Goal: Task Accomplishment & Management: Manage account settings

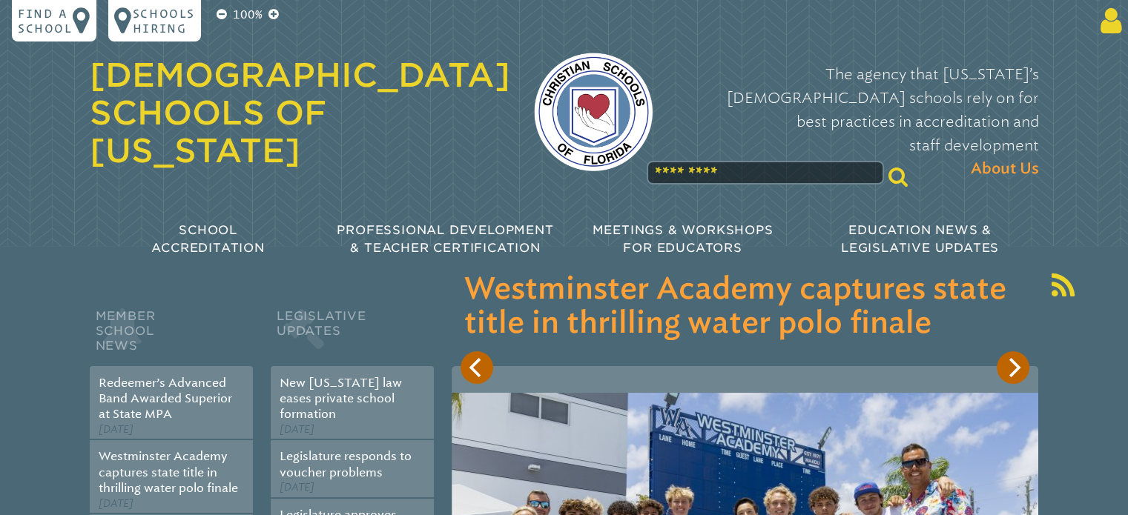
type input "**********"
click at [1106, 21] on icon at bounding box center [1108, 21] width 27 height 30
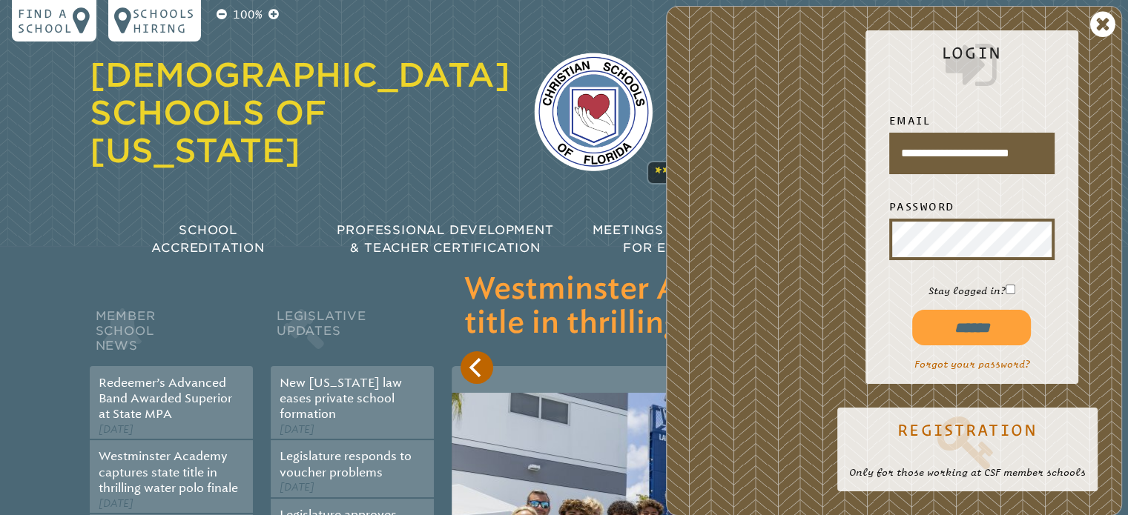
click at [977, 331] on input "******" at bounding box center [971, 328] width 119 height 36
type input "**********"
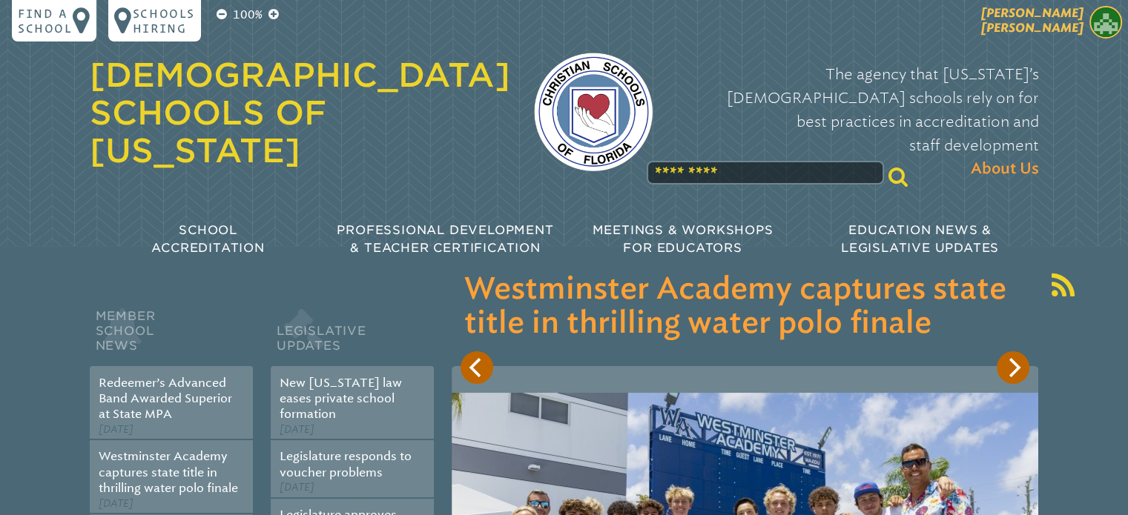
click at [1107, 27] on img at bounding box center [1106, 22] width 33 height 33
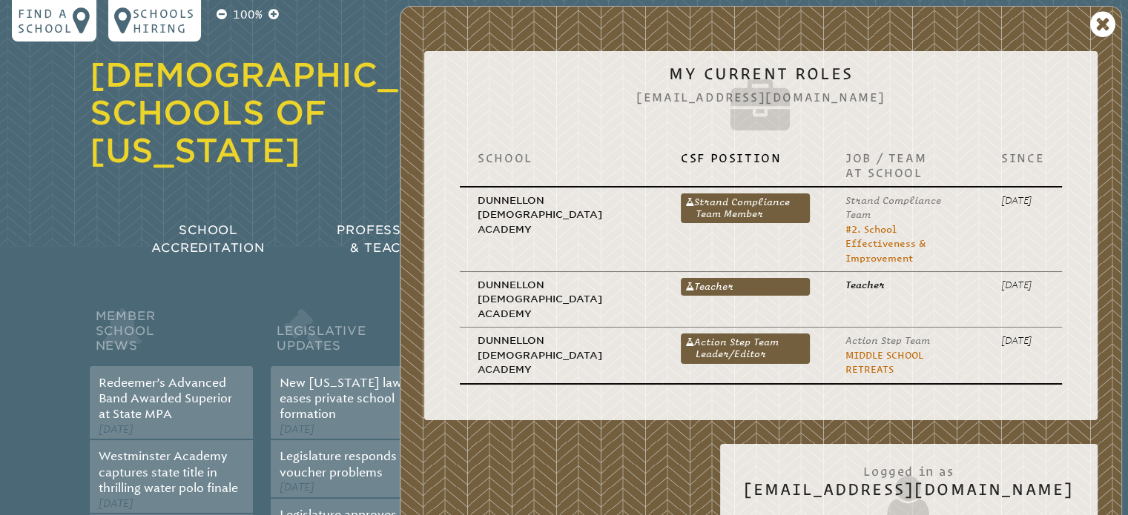
click at [1103, 26] on icon at bounding box center [1102, 25] width 25 height 30
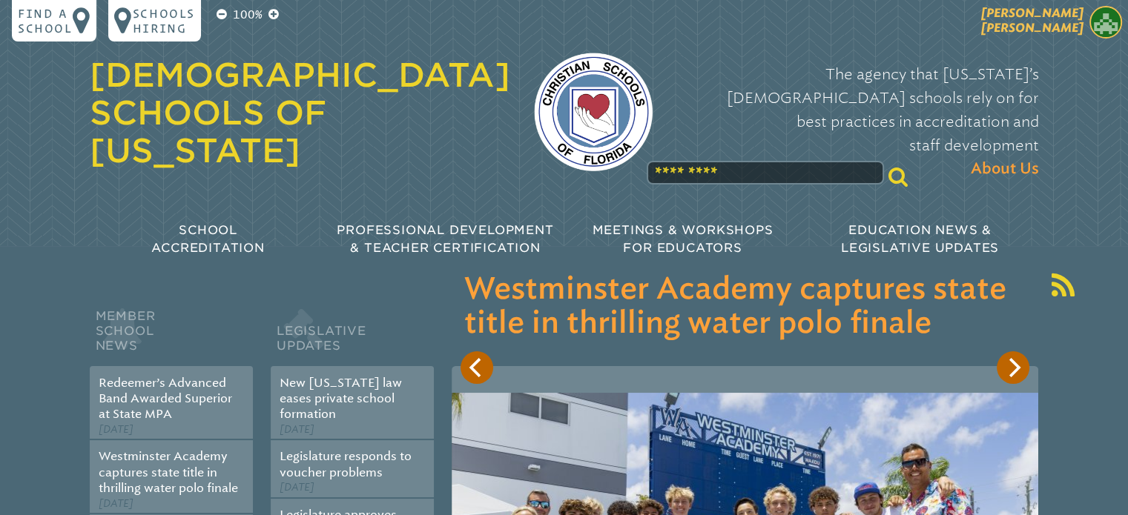
click at [1101, 21] on img at bounding box center [1106, 22] width 33 height 33
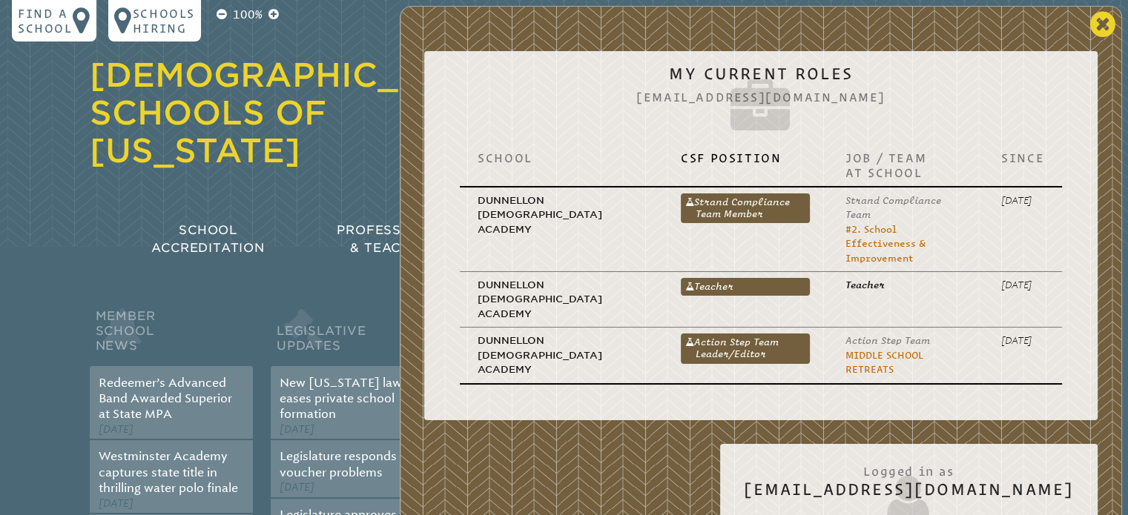
click at [1106, 21] on icon at bounding box center [1102, 25] width 25 height 30
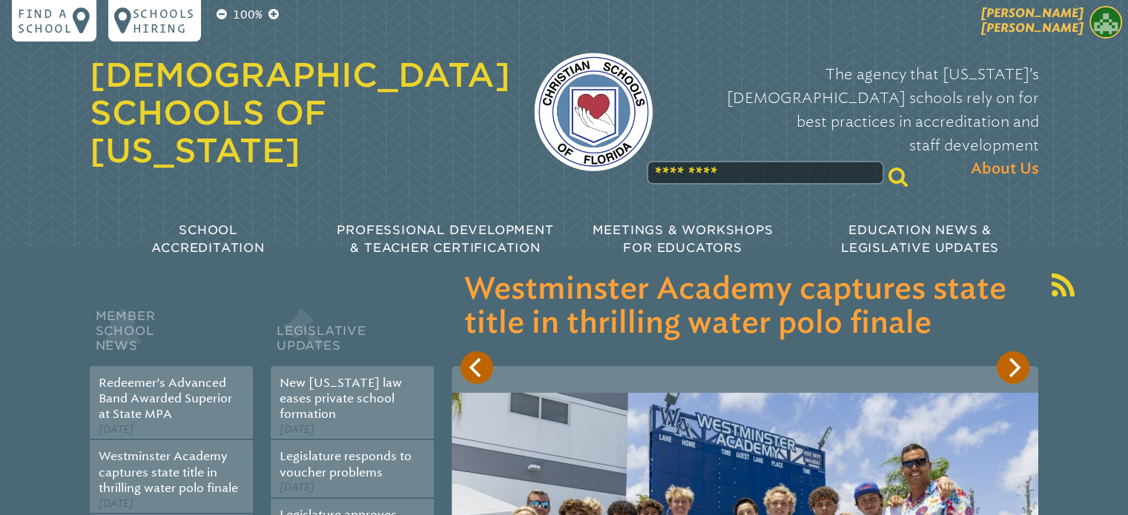
click at [1101, 22] on img at bounding box center [1106, 22] width 33 height 33
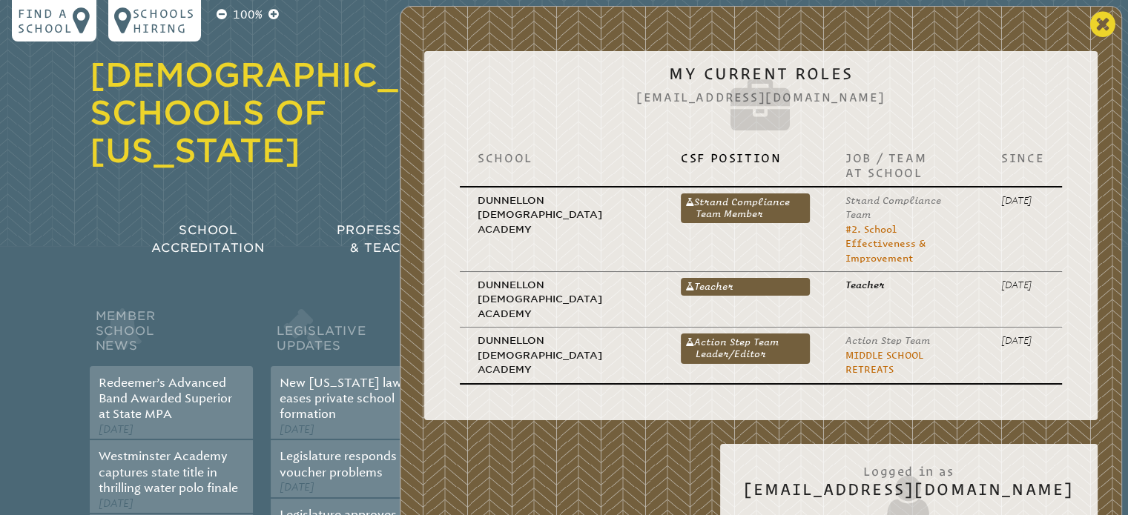
click at [1100, 22] on icon at bounding box center [1102, 25] width 25 height 30
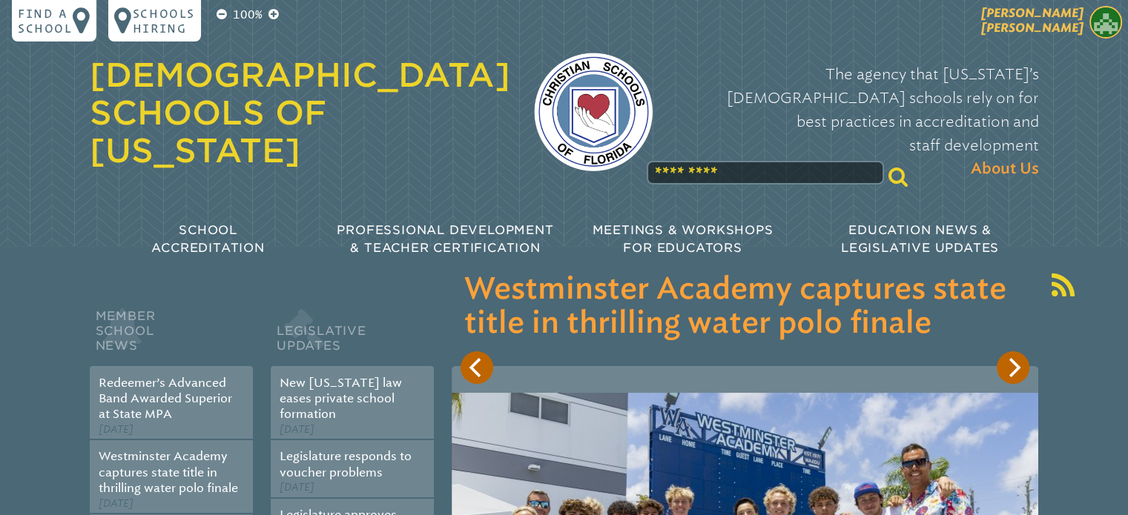
click at [1068, 21] on span "[PERSON_NAME]" at bounding box center [1032, 20] width 102 height 29
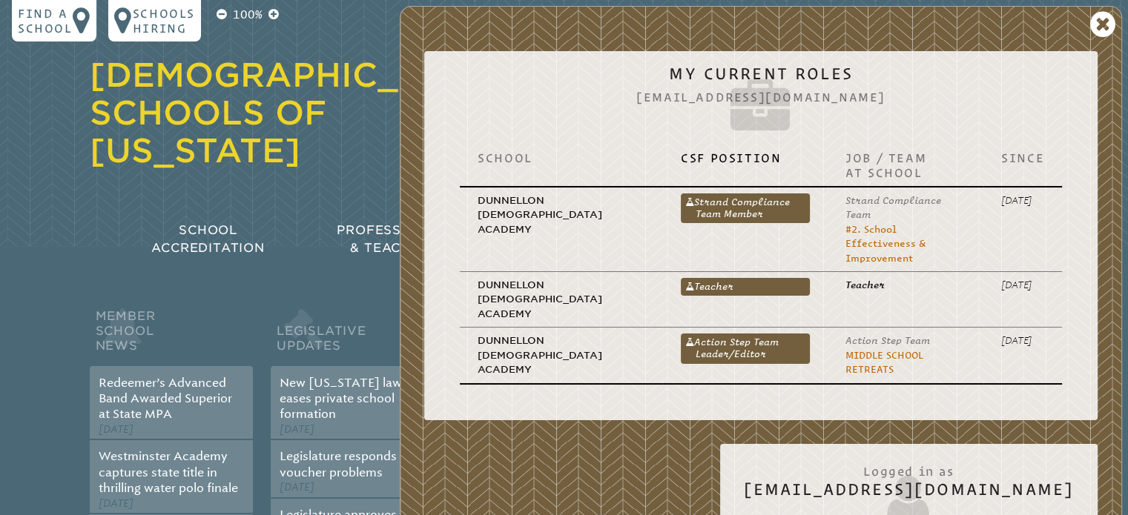
scroll to position [223, 0]
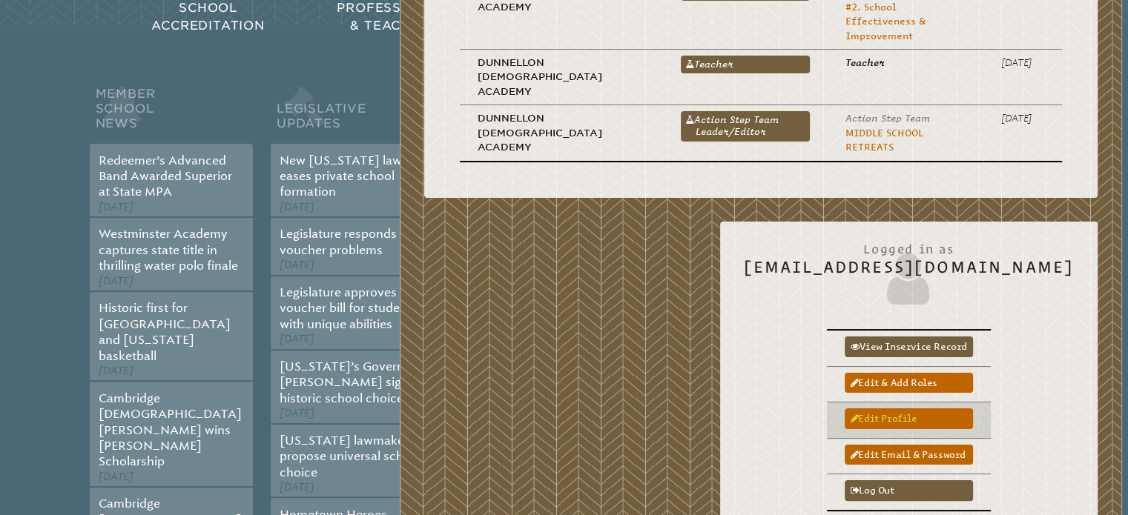
click at [923, 409] on link "Edit profile" at bounding box center [909, 419] width 128 height 20
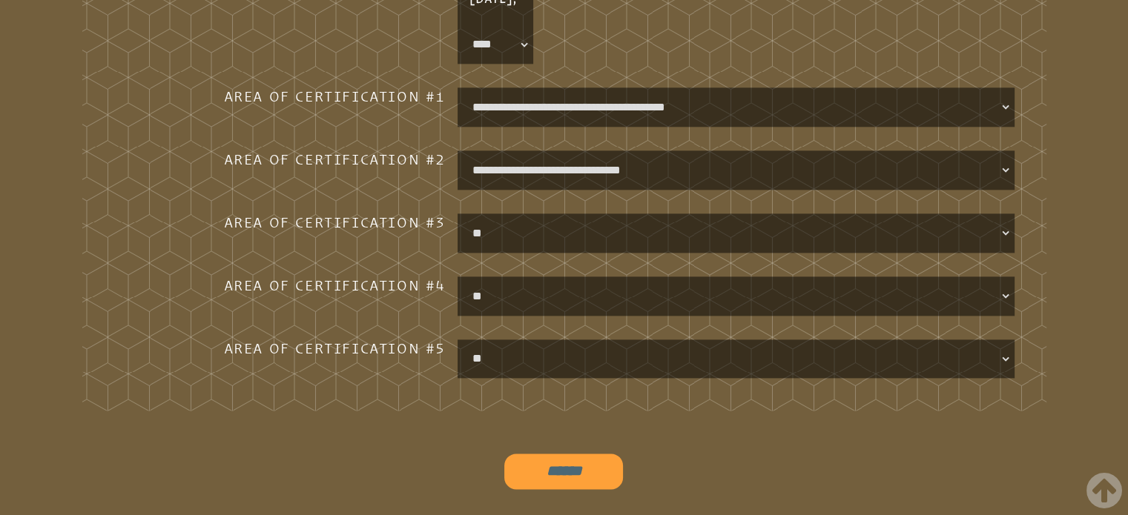
scroll to position [1928, 0]
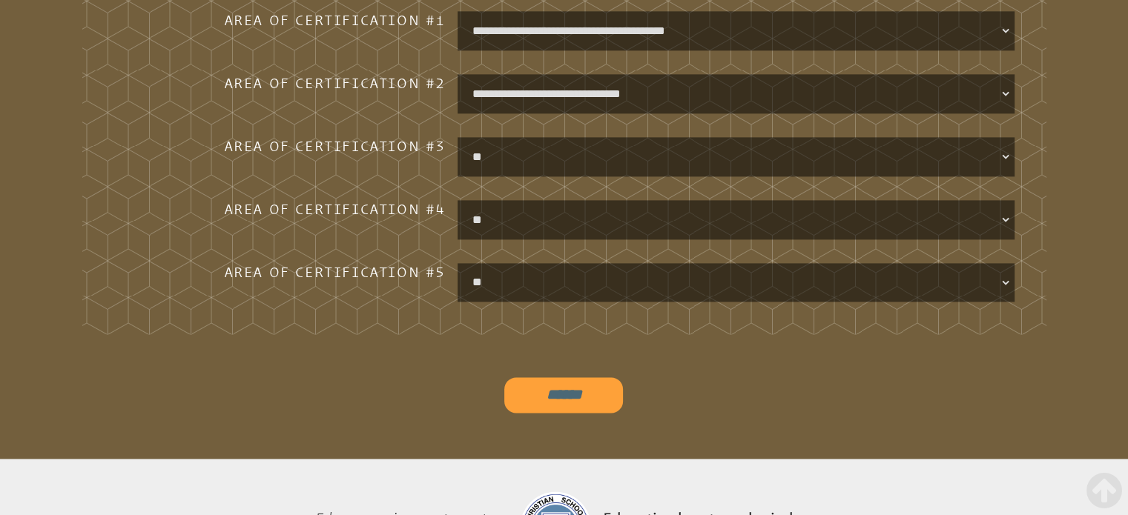
click at [565, 392] on input "******" at bounding box center [563, 396] width 119 height 36
type input "**********"
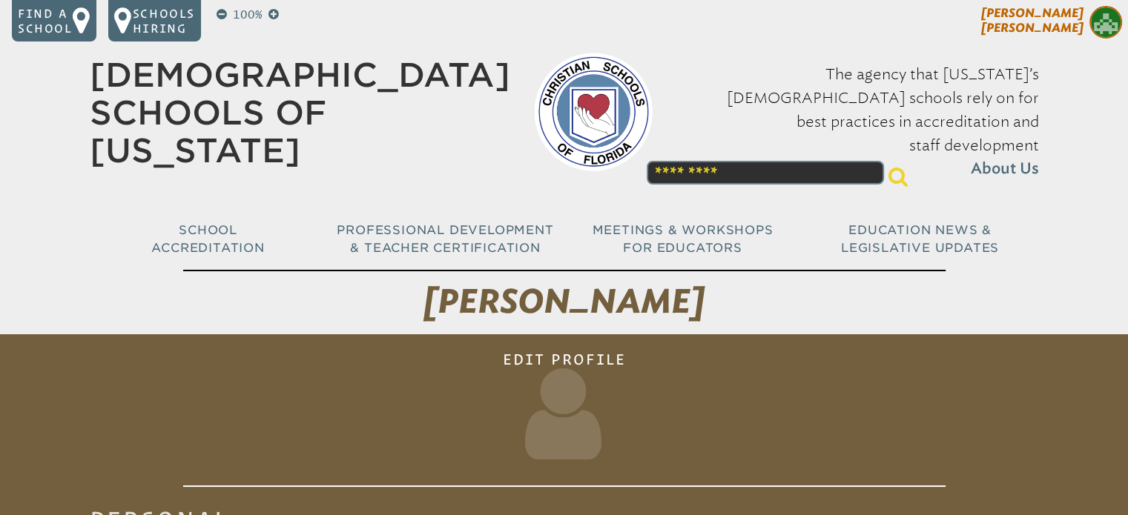
click at [1053, 22] on span "Christine Sciortino" at bounding box center [1032, 20] width 102 height 29
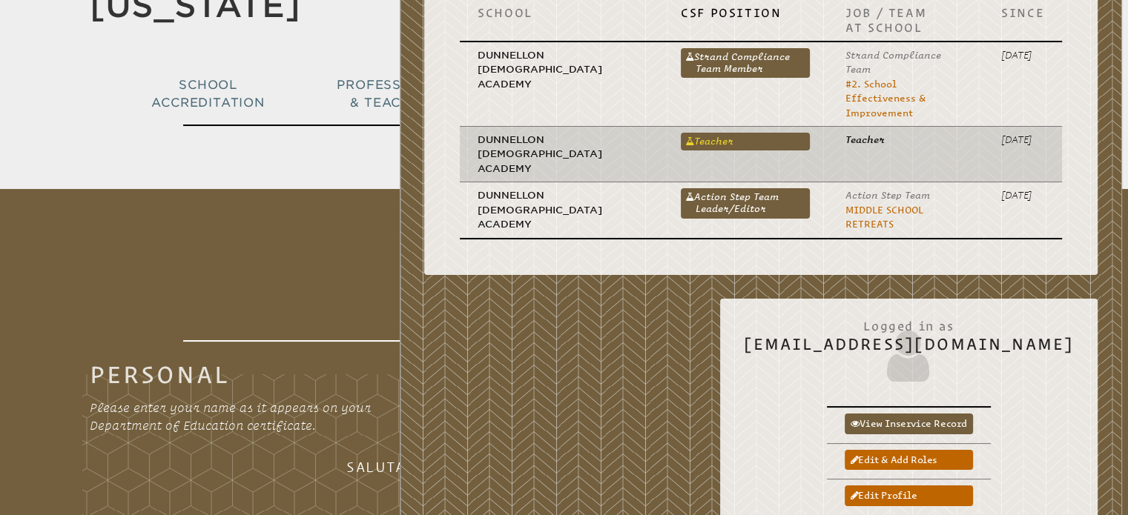
scroll to position [148, 0]
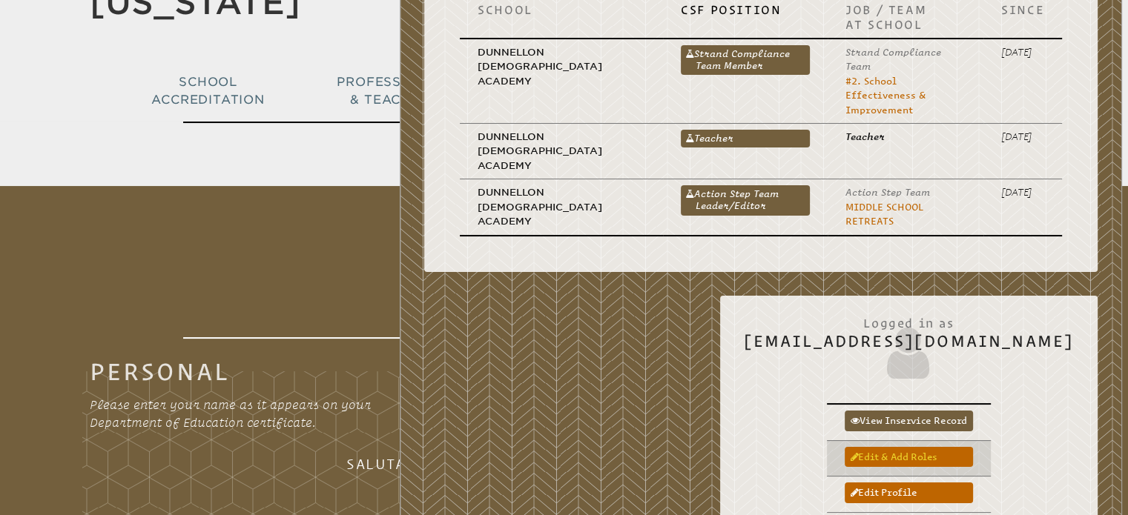
click at [919, 447] on link "Edit & add roles" at bounding box center [909, 457] width 128 height 20
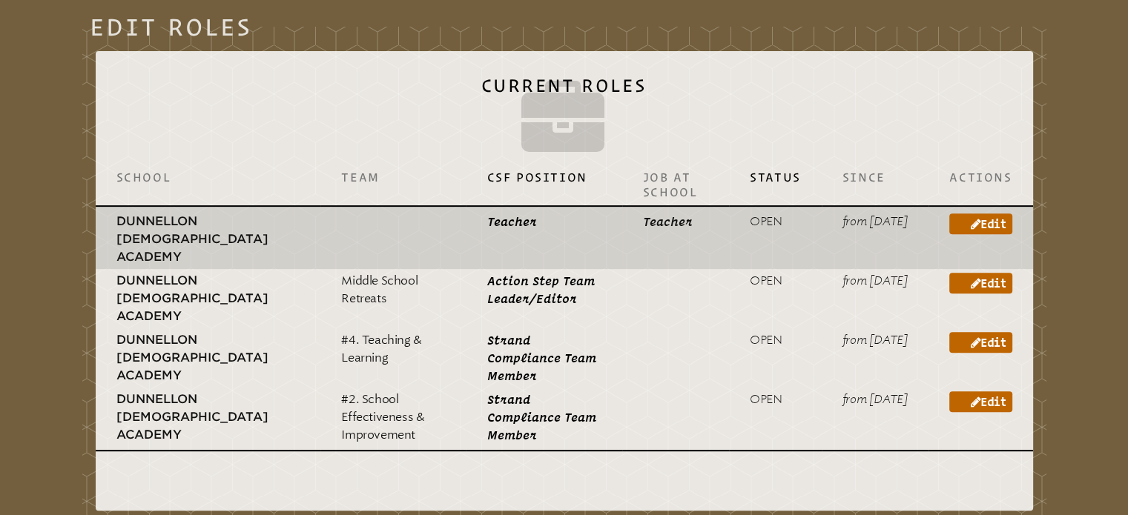
scroll to position [519, 0]
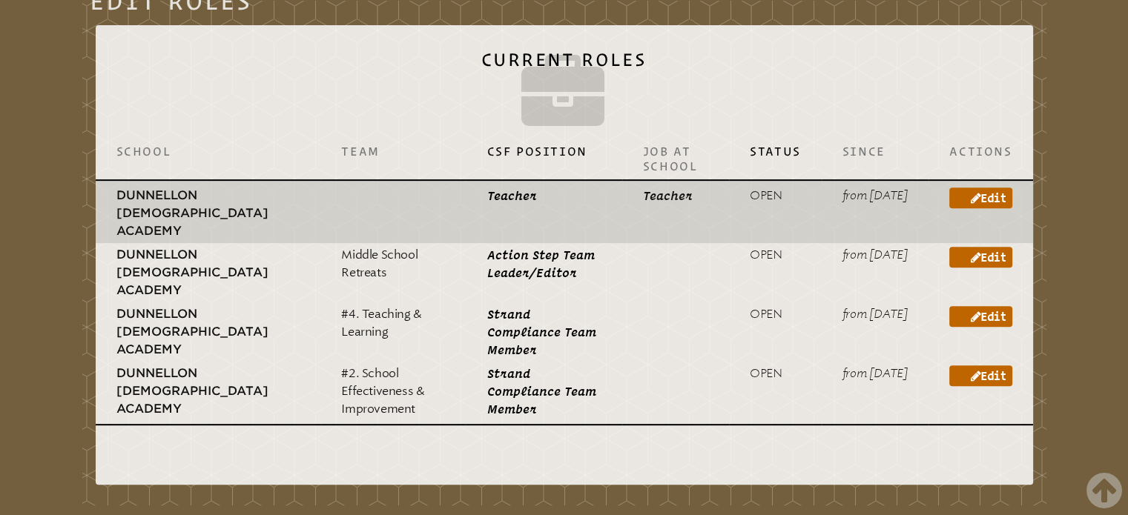
click at [192, 212] on p "Dunnellon [DEMOGRAPHIC_DATA] Academy" at bounding box center [208, 213] width 184 height 53
click at [730, 204] on td "open" at bounding box center [775, 211] width 93 height 63
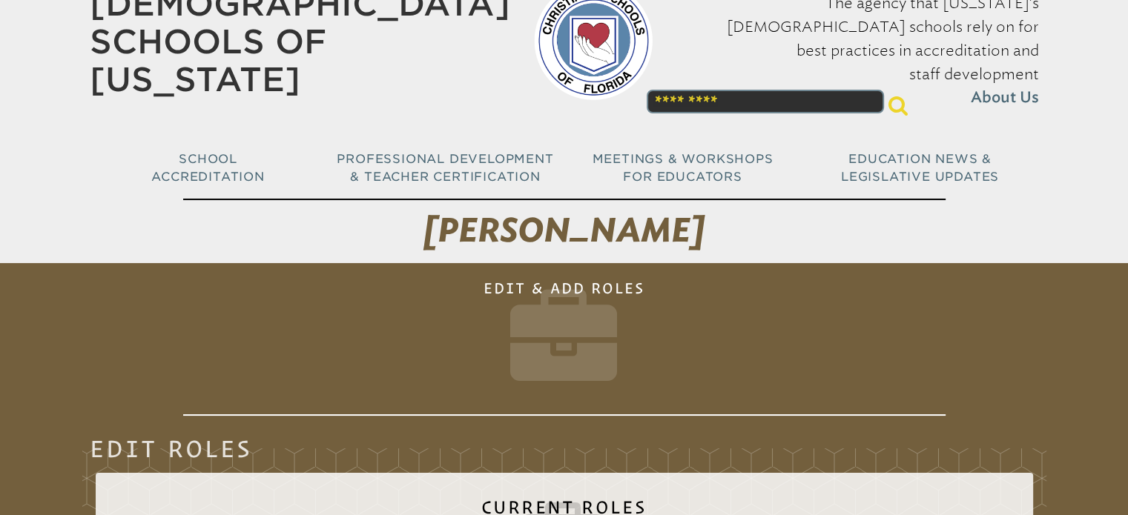
scroll to position [0, 0]
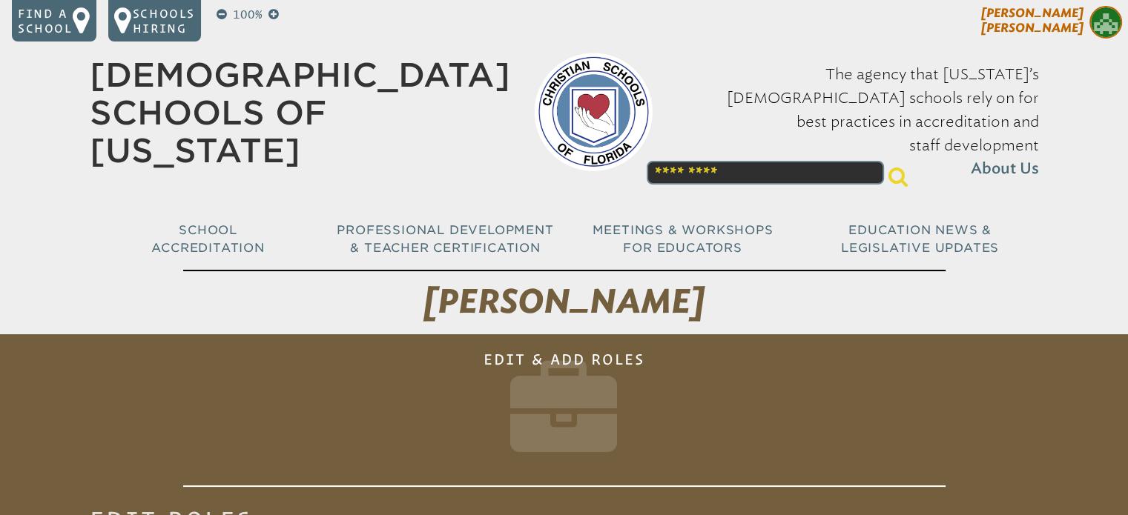
click at [1051, 26] on span "[PERSON_NAME]" at bounding box center [1032, 20] width 102 height 29
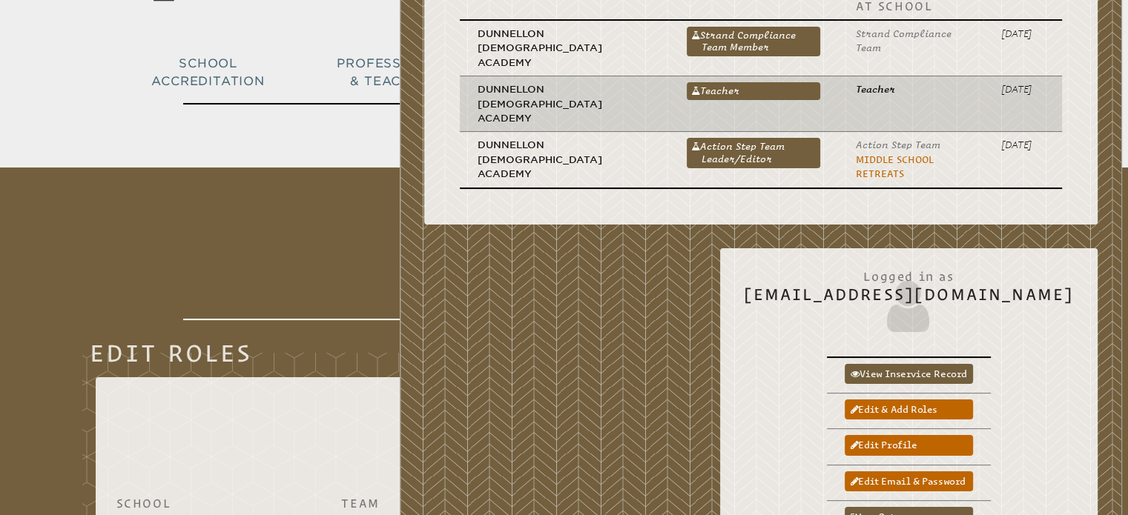
scroll to position [223, 0]
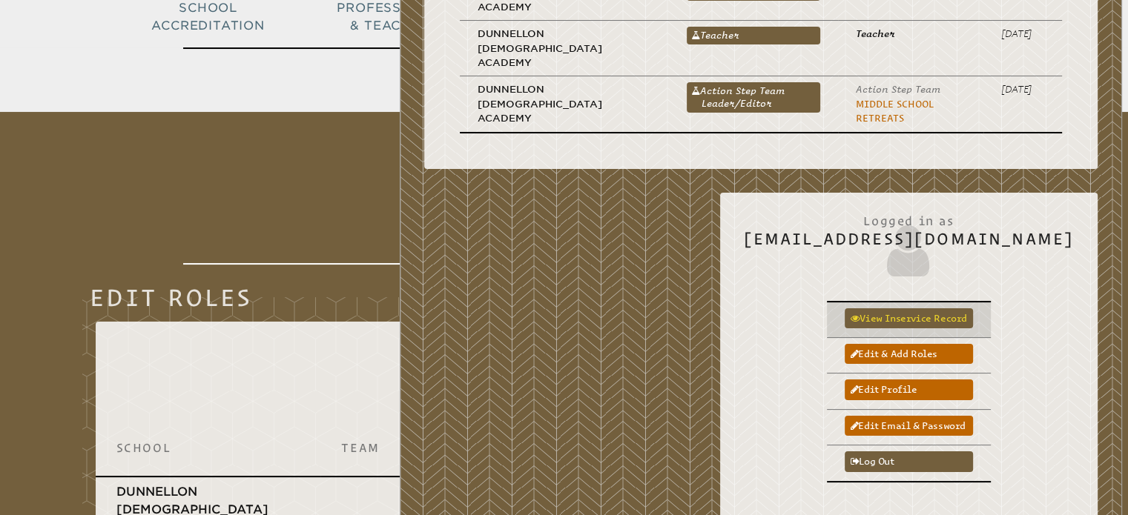
click at [925, 309] on link "View inservice record" at bounding box center [909, 319] width 128 height 20
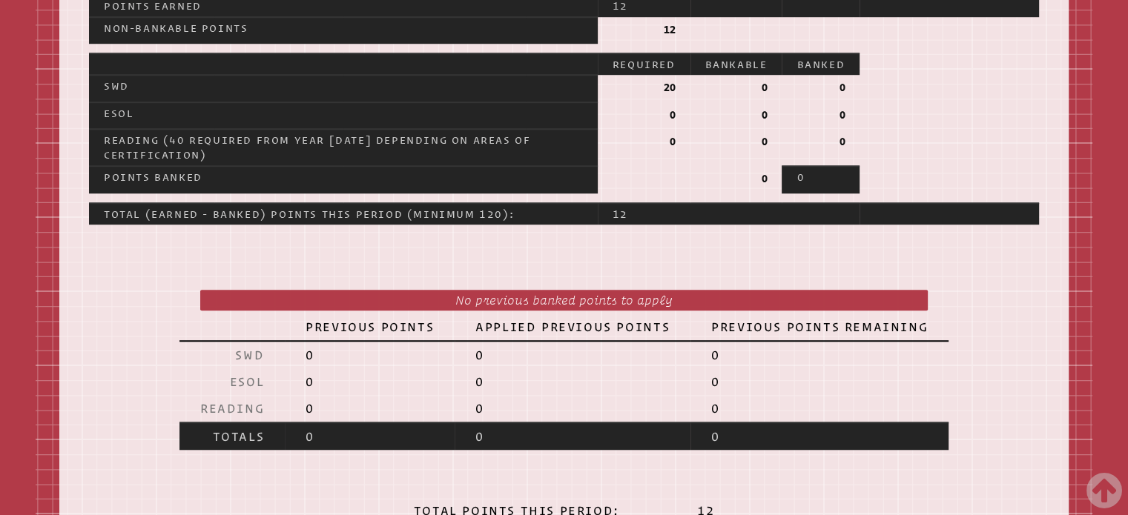
scroll to position [816, 0]
